Goal: Task Accomplishment & Management: Manage account settings

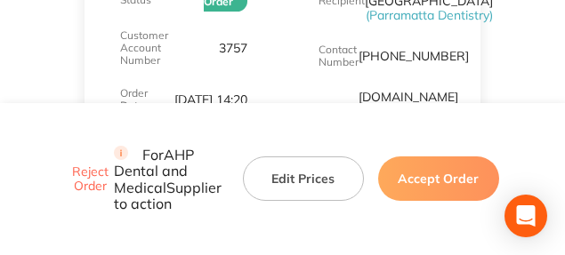
scroll to position [356, 0]
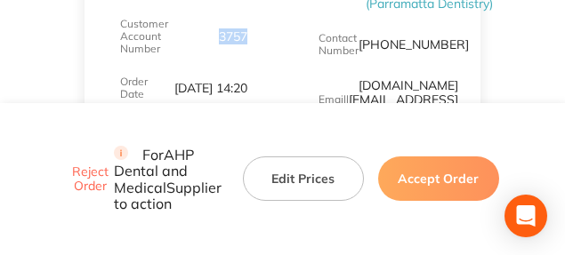
drag, startPoint x: 260, startPoint y: 31, endPoint x: 218, endPoint y: 33, distance: 41.8
click at [218, 33] on div "Order Details Order Status New Order Customer Account Number 3757 Order Date [D…" at bounding box center [182, 46] width 197 height 333
copy p "3757"
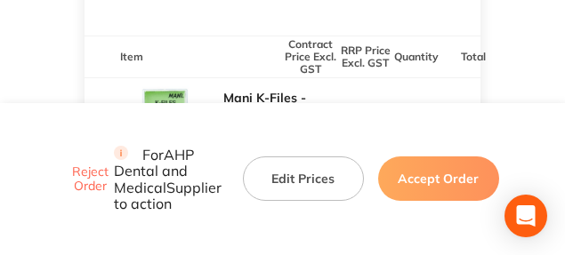
scroll to position [578, 0]
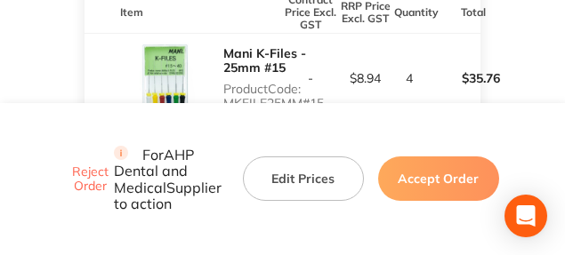
click at [405, 157] on button "Accept Order" at bounding box center [438, 179] width 121 height 44
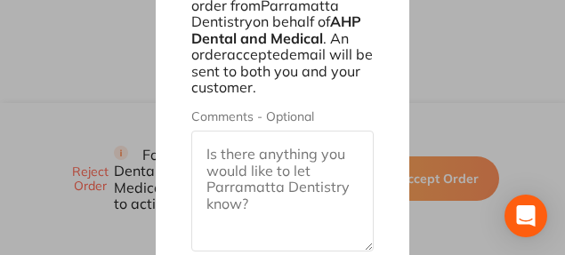
scroll to position [1230, 0]
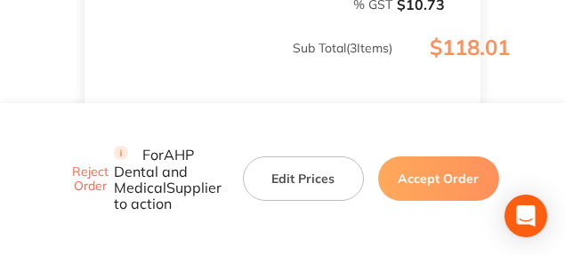
click at [272, 157] on button "Edit Prices" at bounding box center [303, 179] width 121 height 44
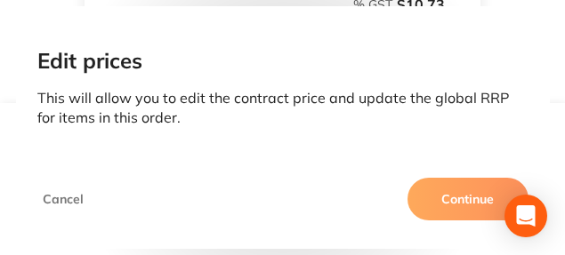
click at [449, 191] on button "Continue" at bounding box center [467, 199] width 121 height 43
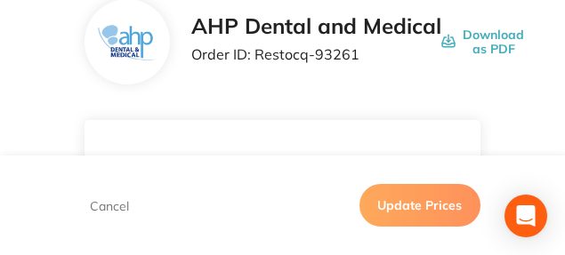
scroll to position [107, 0]
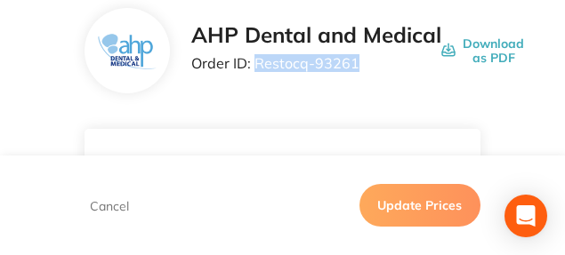
drag, startPoint x: 358, startPoint y: 62, endPoint x: 258, endPoint y: 66, distance: 100.5
click at [258, 66] on p "Order ID: Restocq- 93261" at bounding box center [316, 63] width 250 height 16
copy p "Restocq- 93261"
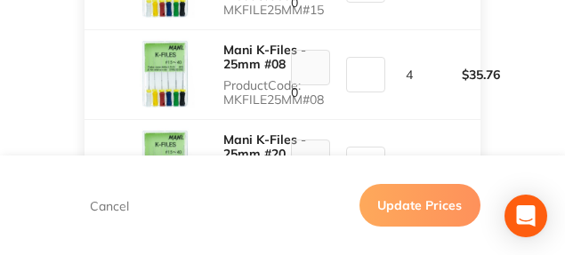
scroll to position [685, 0]
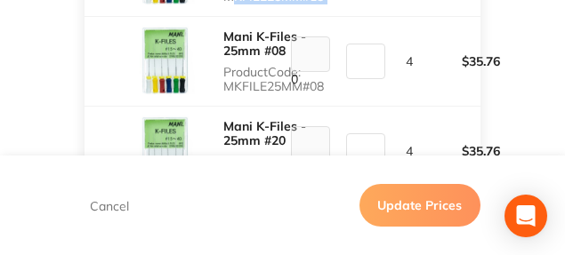
drag, startPoint x: 325, startPoint y: 57, endPoint x: 221, endPoint y: 63, distance: 104.2
drag, startPoint x: 224, startPoint y: 59, endPoint x: 321, endPoint y: 57, distance: 96.9
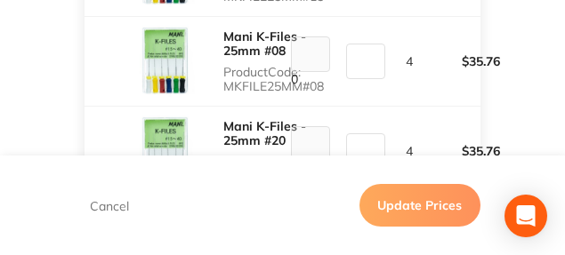
copy p "MKFILE25MM#15"
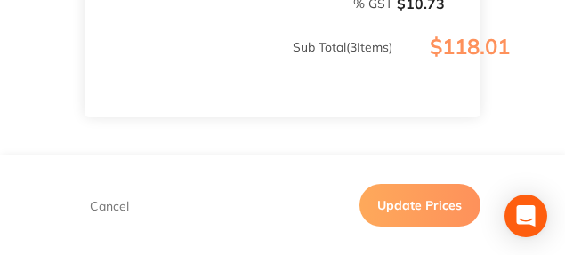
scroll to position [996, 0]
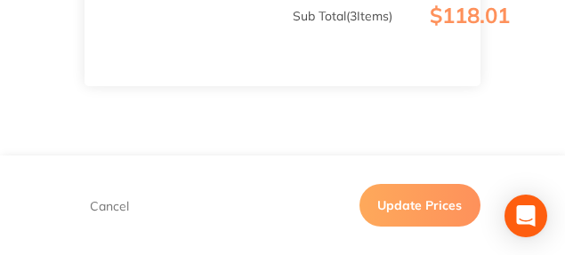
click at [450, 202] on button "Update Prices" at bounding box center [419, 205] width 121 height 43
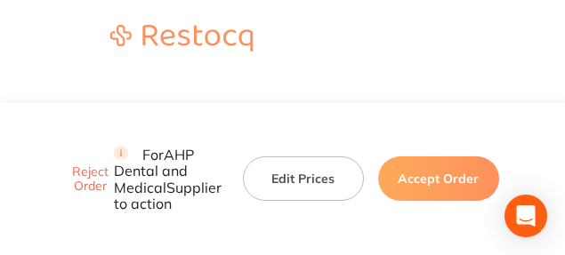
click at [293, 157] on button "Edit Prices" at bounding box center [303, 179] width 121 height 44
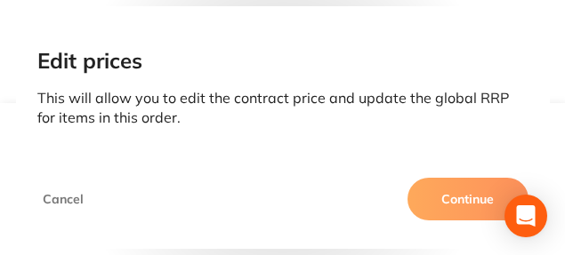
click at [419, 199] on button "Continue" at bounding box center [467, 199] width 121 height 43
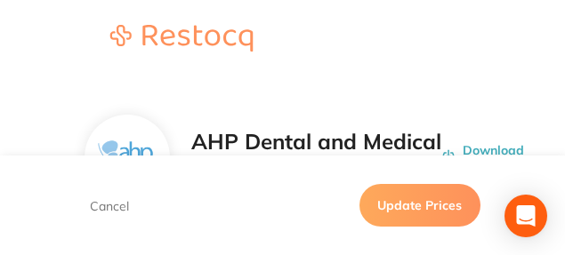
click at [321, 77] on header at bounding box center [282, 39] width 565 height 79
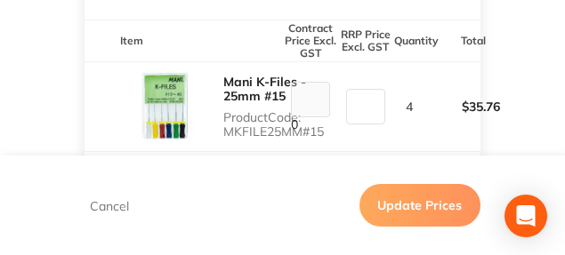
scroll to position [622, 0]
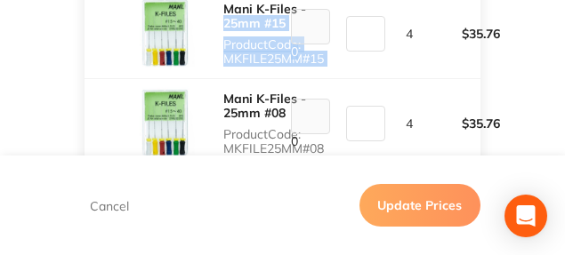
drag, startPoint x: 217, startPoint y: 85, endPoint x: 344, endPoint y: 87, distance: 127.1
click at [344, 78] on tr "Mani K-Files - 25mm #15 Product Code: MKFILE25MM#15 0 8.94 4 $35.76" at bounding box center [282, 33] width 396 height 90
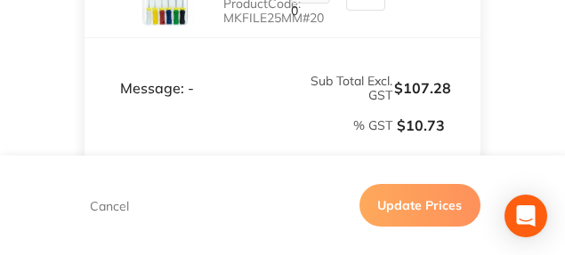
scroll to position [845, 0]
